Goal: Information Seeking & Learning: Learn about a topic

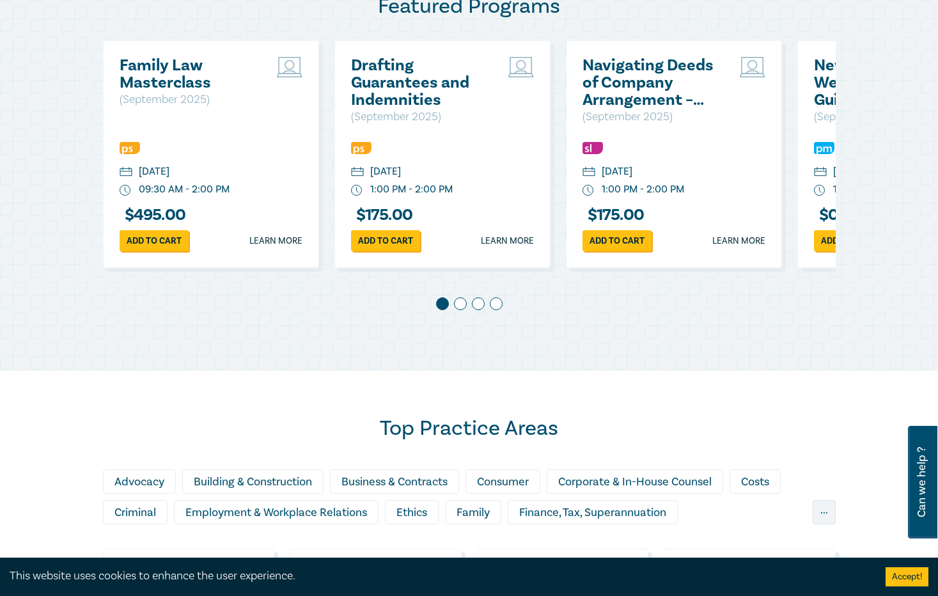
scroll to position [575, 0]
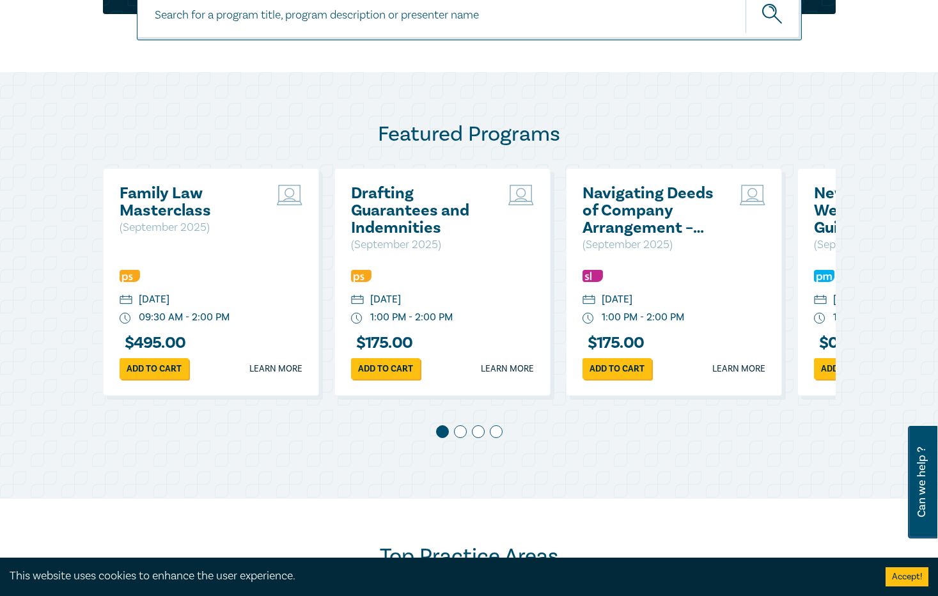
click at [462, 435] on span at bounding box center [460, 431] width 13 height 13
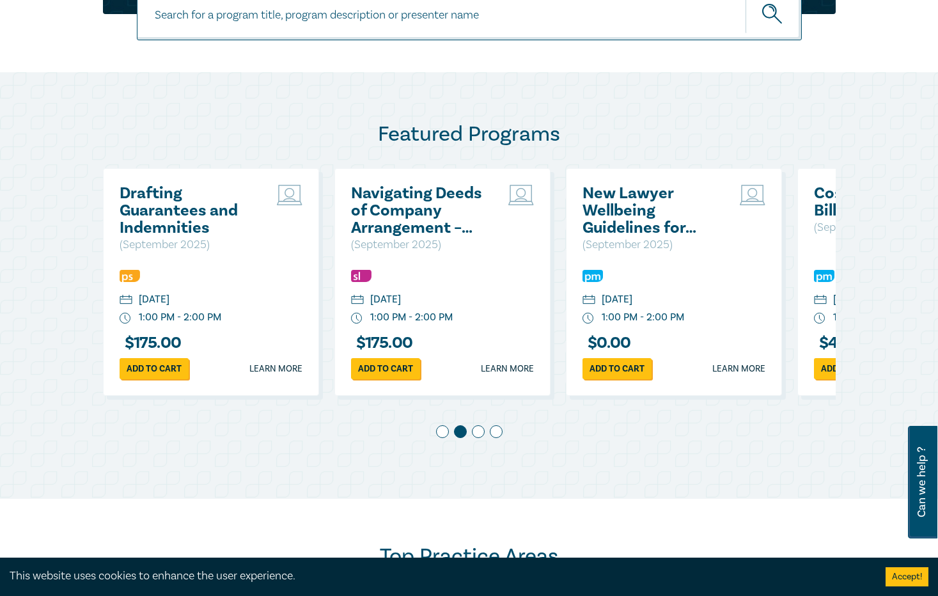
click at [475, 436] on span at bounding box center [478, 431] width 13 height 13
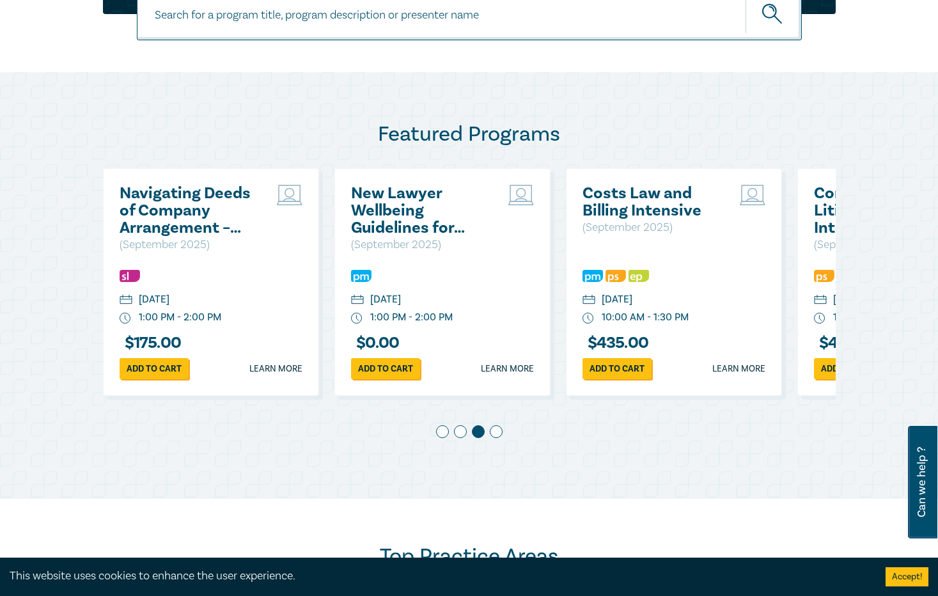
click at [502, 435] on span at bounding box center [496, 431] width 13 height 13
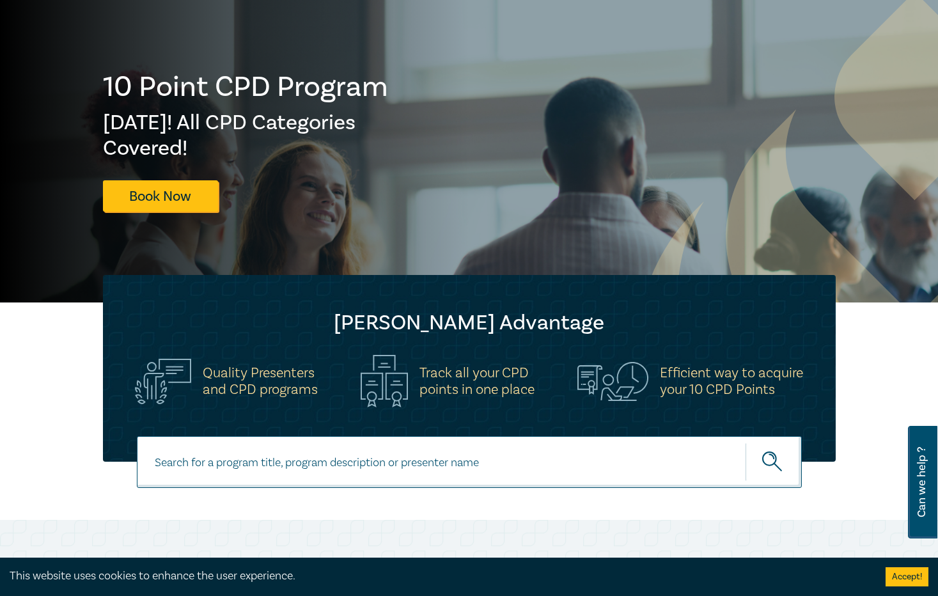
scroll to position [192, 0]
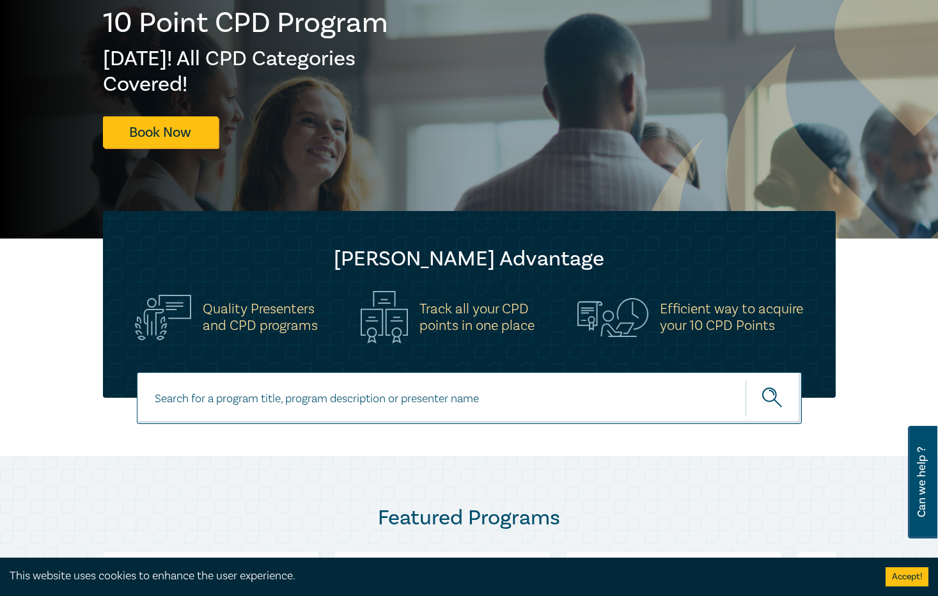
click at [504, 405] on input at bounding box center [469, 398] width 665 height 52
type input "strategic procedure"
click at [746, 379] on button "submit" at bounding box center [774, 398] width 56 height 39
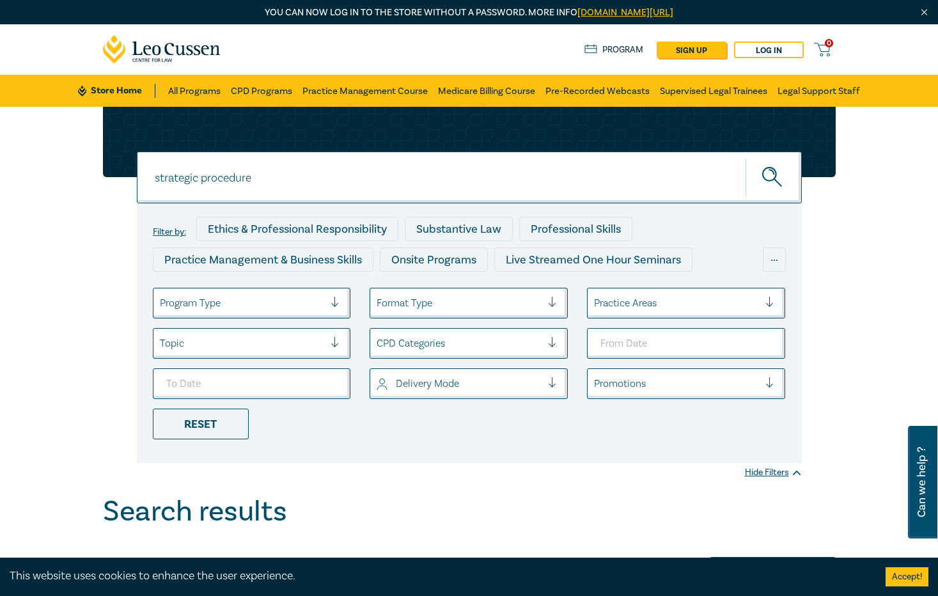
drag, startPoint x: 111, startPoint y: 180, endPoint x: 77, endPoint y: 168, distance: 36.0
click at [95, 170] on div "strategic procedure strategic procedure strategic procedure Filter by: Ethics &…" at bounding box center [469, 285] width 748 height 356
type input "trust and estate litigation"
click at [746, 158] on button "submit" at bounding box center [774, 177] width 56 height 39
click at [785, 186] on icon "submit" at bounding box center [773, 178] width 22 height 22
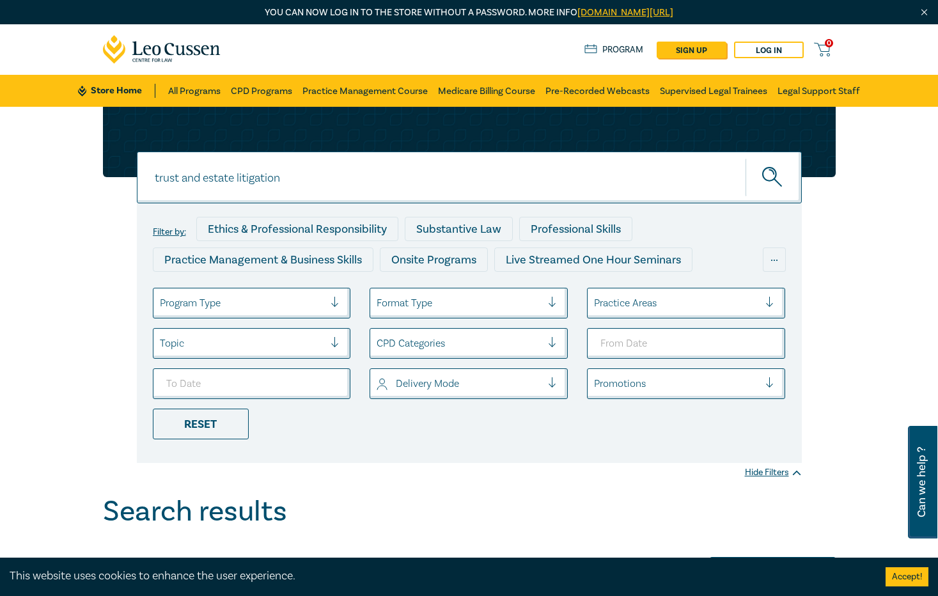
click at [785, 182] on icon "submit" at bounding box center [773, 178] width 22 height 22
click at [155, 427] on div "Reset" at bounding box center [201, 424] width 96 height 31
click at [221, 180] on input at bounding box center [469, 178] width 665 height 52
type input "trust and estate litigation"
click at [746, 158] on button "submit" at bounding box center [774, 177] width 56 height 39
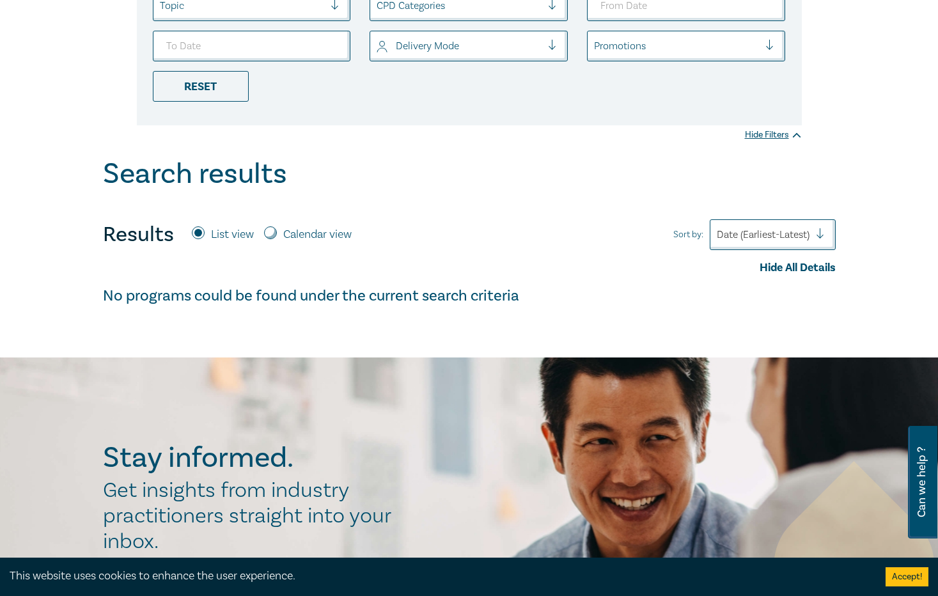
scroll to position [210, 0]
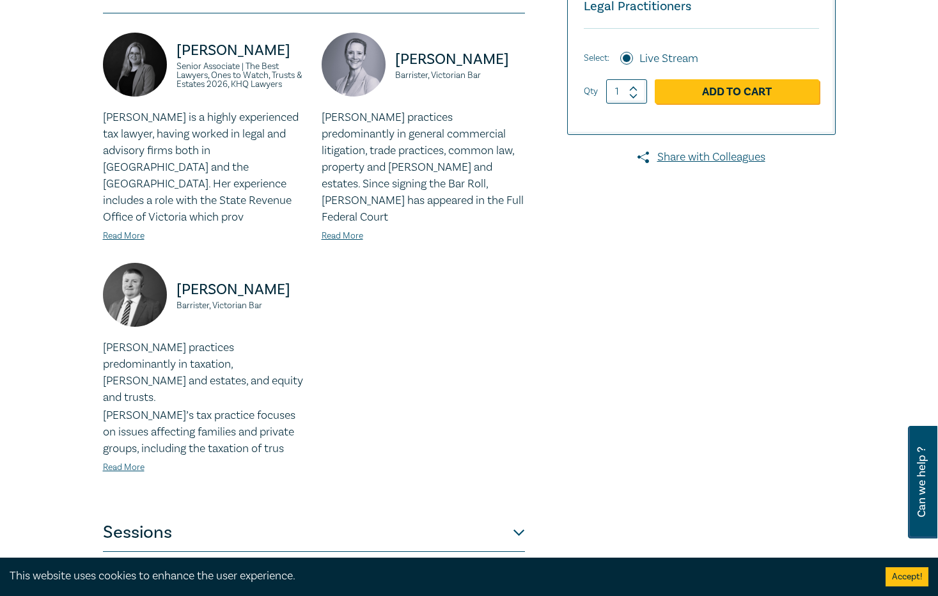
scroll to position [448, 0]
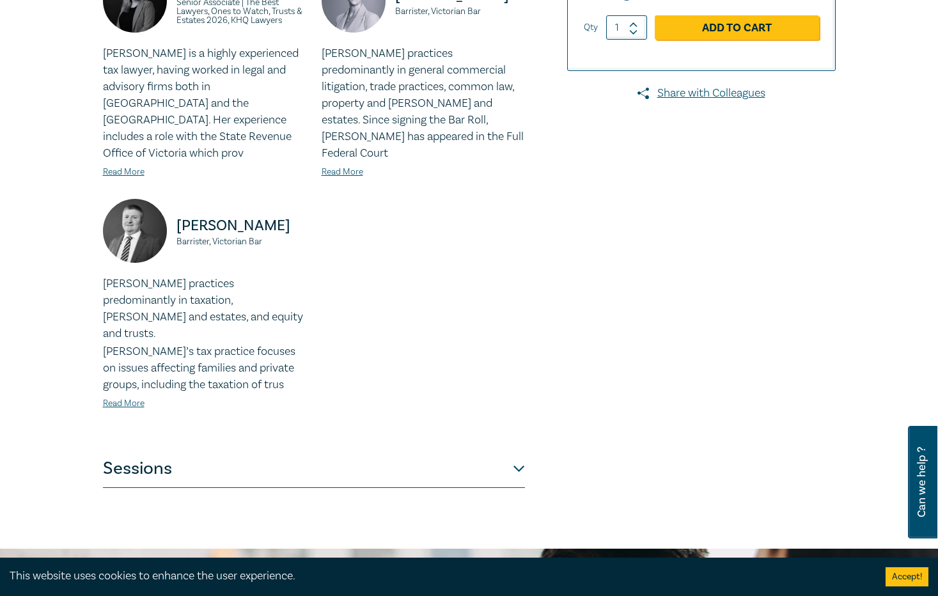
click at [478, 449] on button "Sessions" at bounding box center [314, 468] width 422 height 38
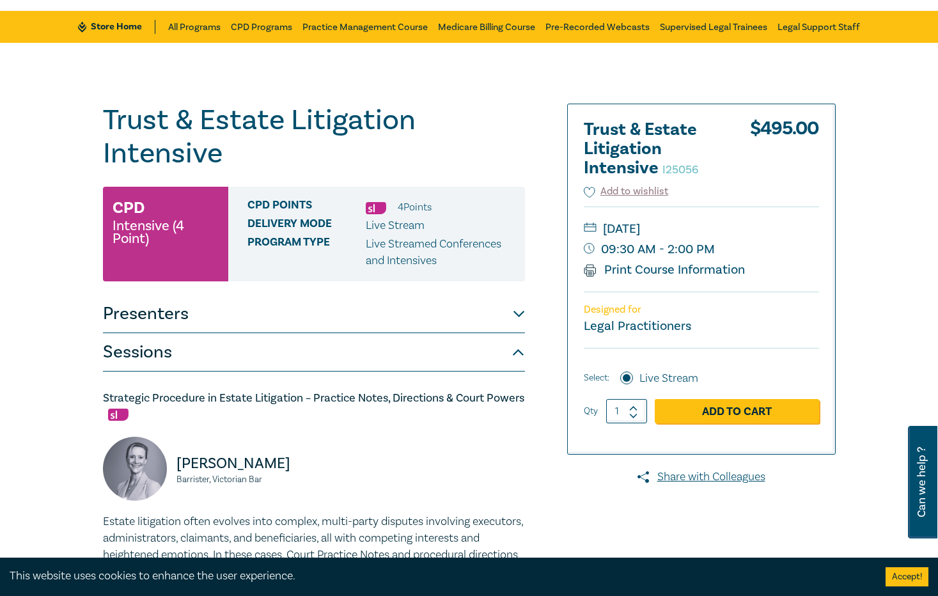
scroll to position [0, 0]
